Goal: Task Accomplishment & Management: Manage account settings

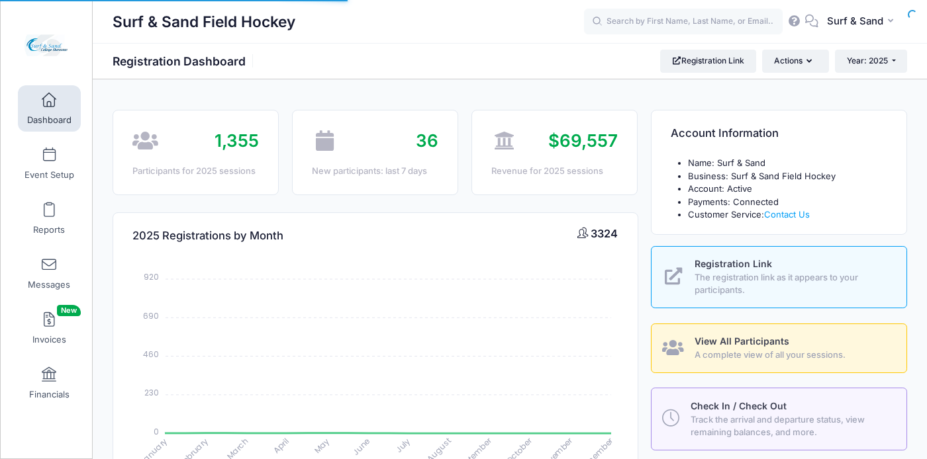
select select
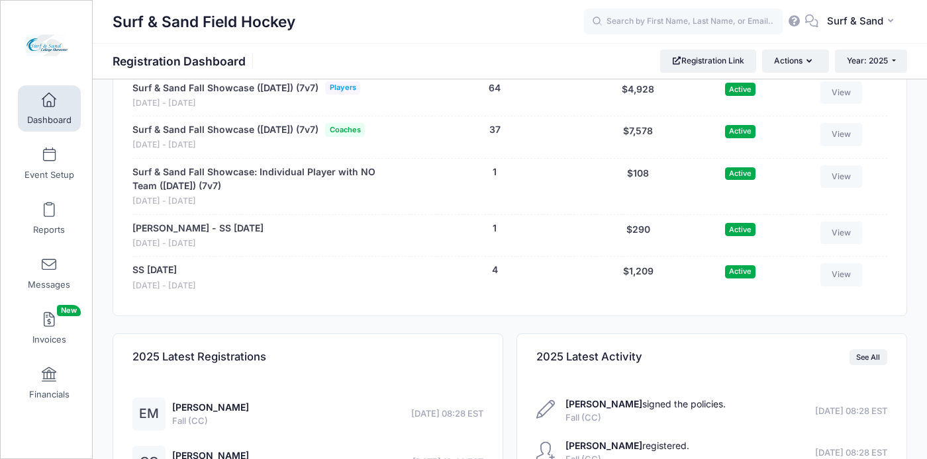
scroll to position [2796, 0]
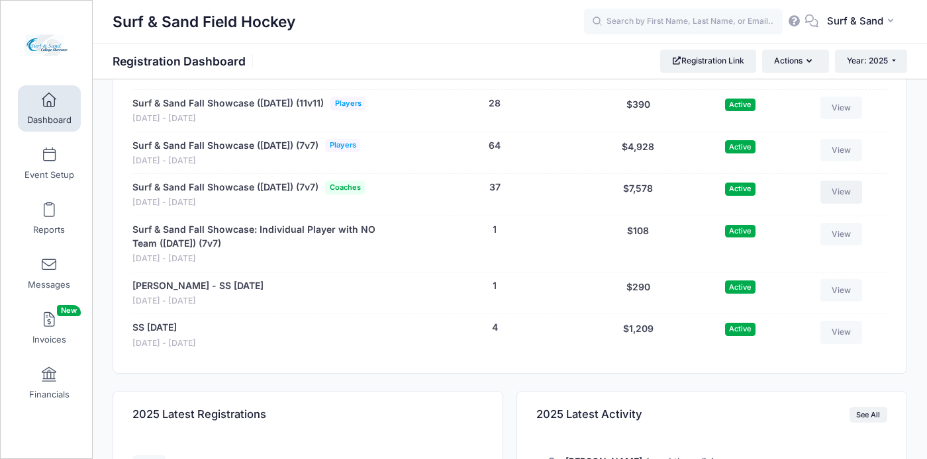
click at [855, 203] on link "View" at bounding box center [841, 192] width 42 height 23
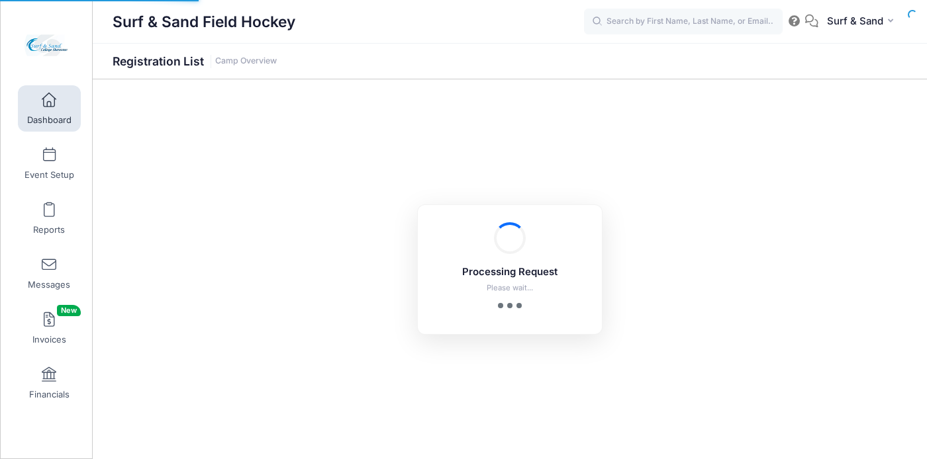
select select "10"
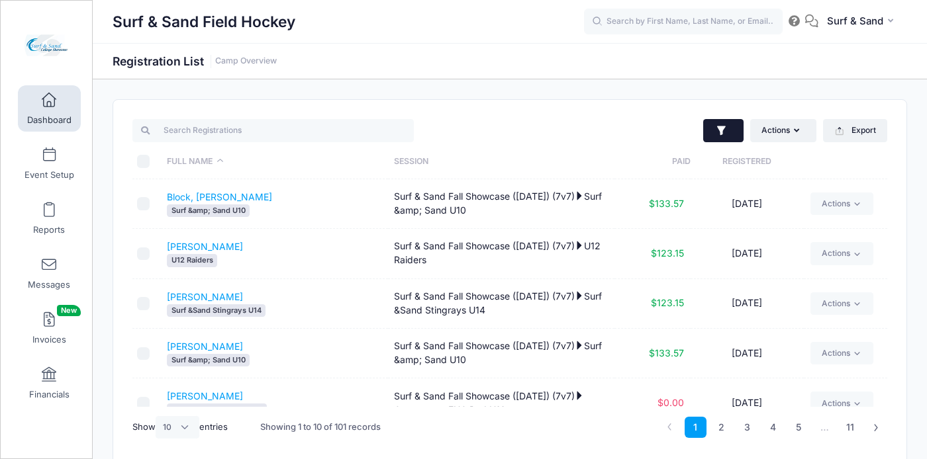
click at [726, 124] on icon "button" at bounding box center [721, 130] width 13 height 13
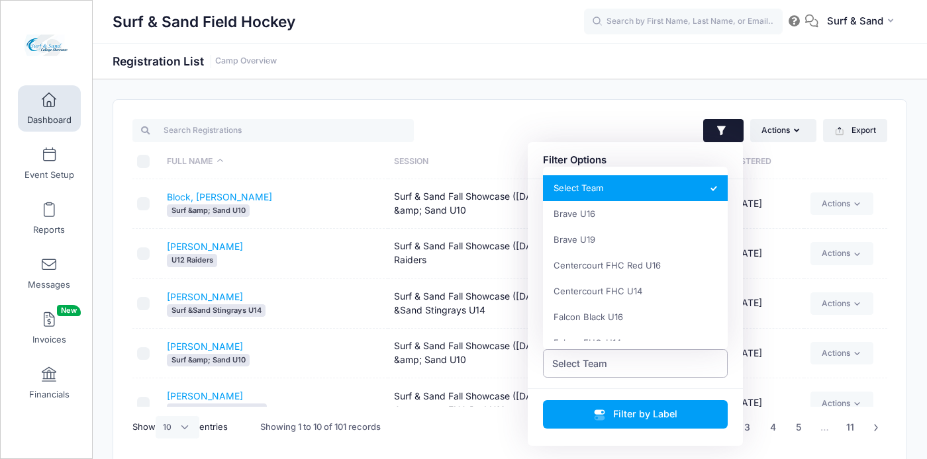
click at [651, 371] on span "Select Team" at bounding box center [635, 363] width 185 height 28
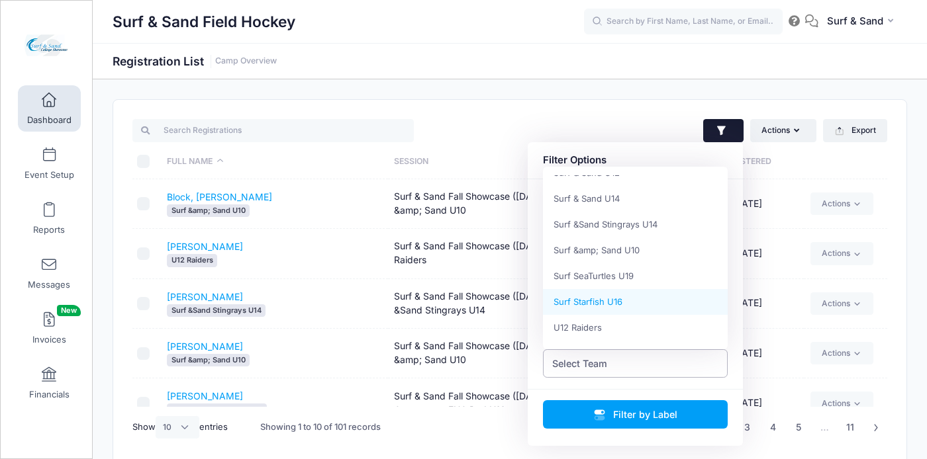
scroll to position [811, 0]
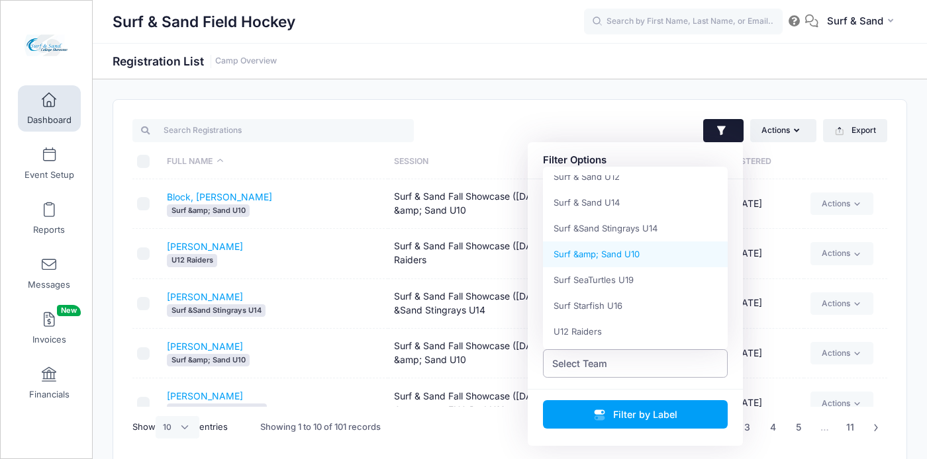
select select "Surf &amp; Sand U10"
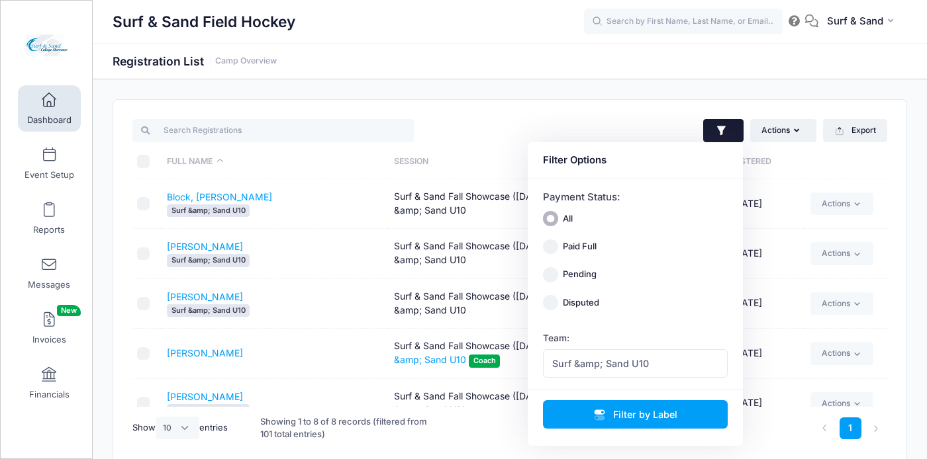
click at [275, 352] on td "[PERSON_NAME]" at bounding box center [274, 354] width 227 height 50
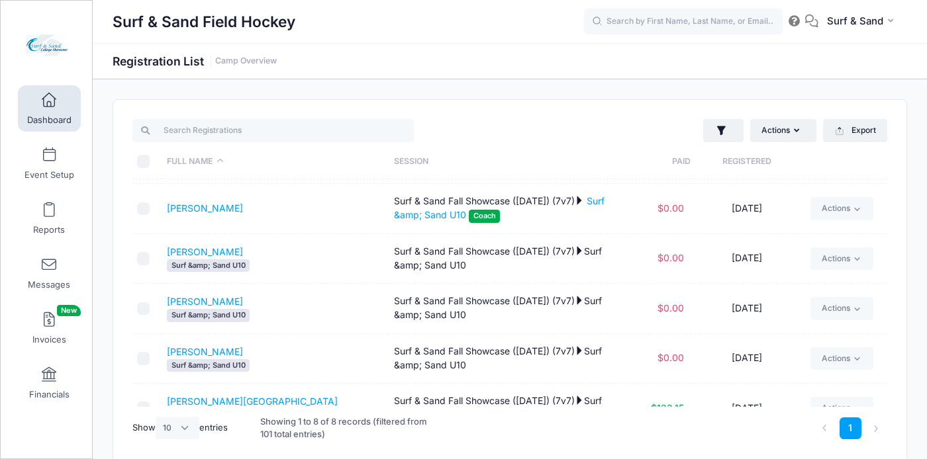
scroll to position [146, 0]
click at [209, 202] on link "[PERSON_NAME]" at bounding box center [205, 206] width 76 height 11
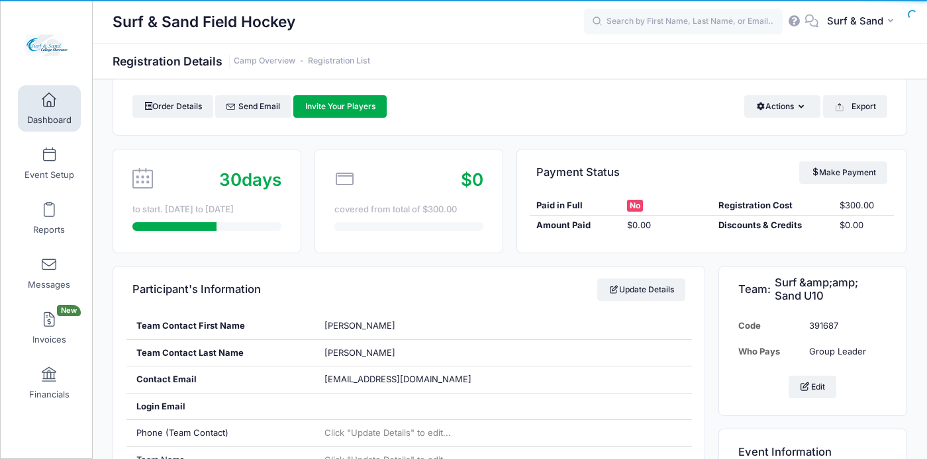
scroll to position [130, 0]
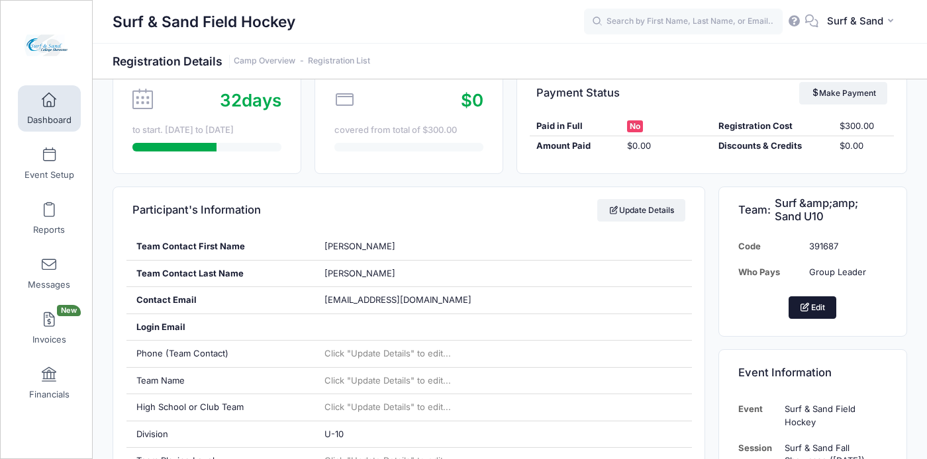
click at [820, 310] on button "Edit" at bounding box center [812, 307] width 48 height 23
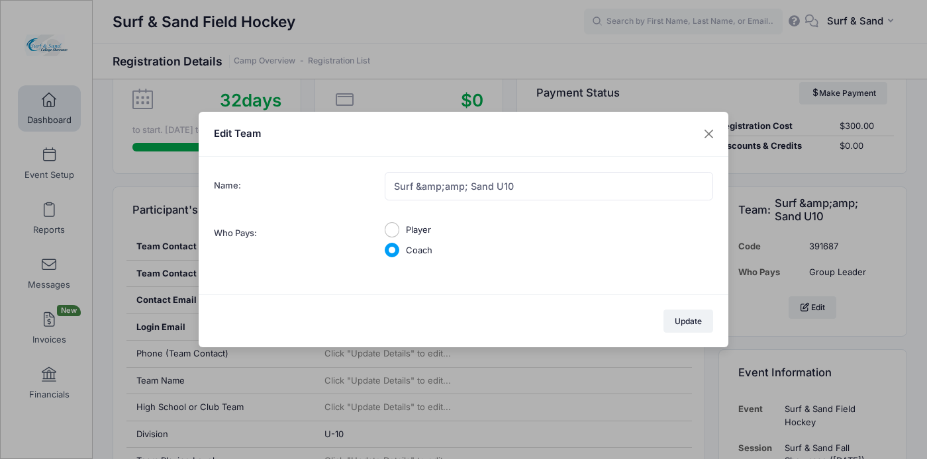
click at [414, 229] on label "Player" at bounding box center [418, 230] width 25 height 13
click at [400, 229] on input "Player" at bounding box center [392, 229] width 15 height 15
radio input "true"
click at [717, 333] on div "Update" at bounding box center [463, 322] width 529 height 54
click at [704, 324] on button "Update" at bounding box center [688, 321] width 50 height 23
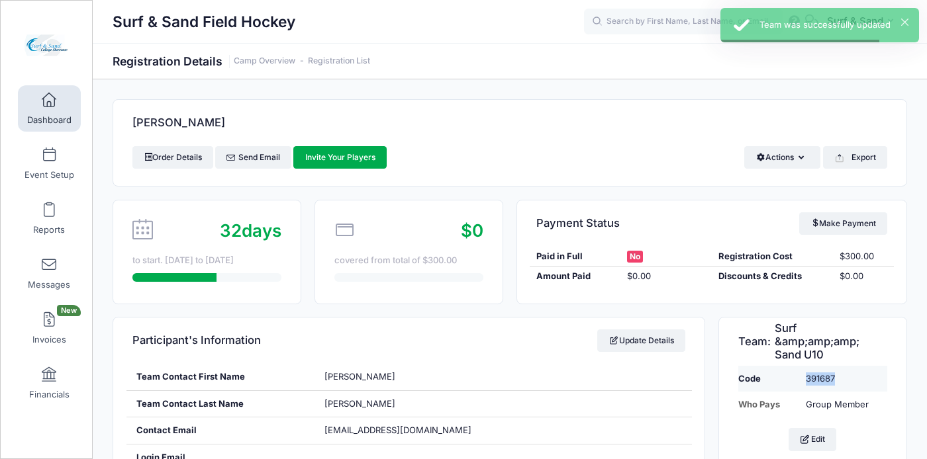
drag, startPoint x: 847, startPoint y: 379, endPoint x: 786, endPoint y: 379, distance: 60.9
click at [786, 379] on tr "Code 391687" at bounding box center [812, 379] width 149 height 26
copy tr "391687"
